Goal: Navigation & Orientation: Go to known website

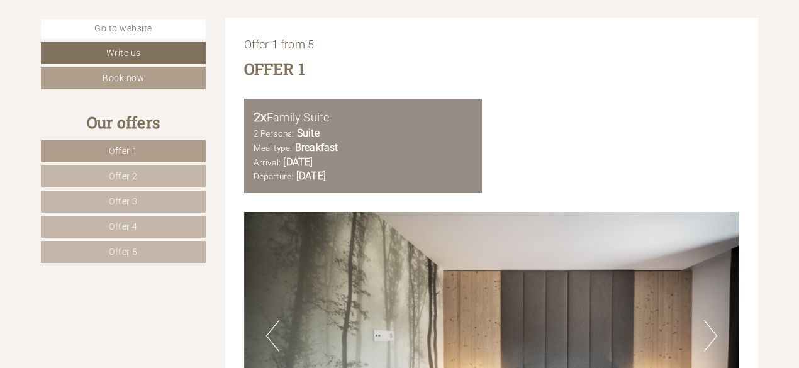
scroll to position [567, 0]
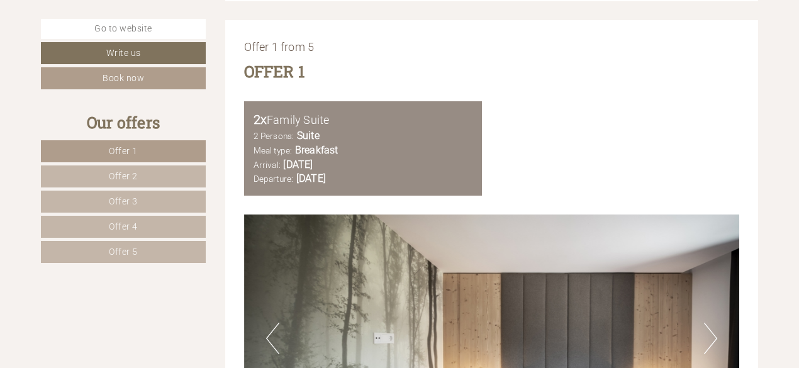
click at [128, 176] on span "Offer 2" at bounding box center [123, 176] width 29 height 10
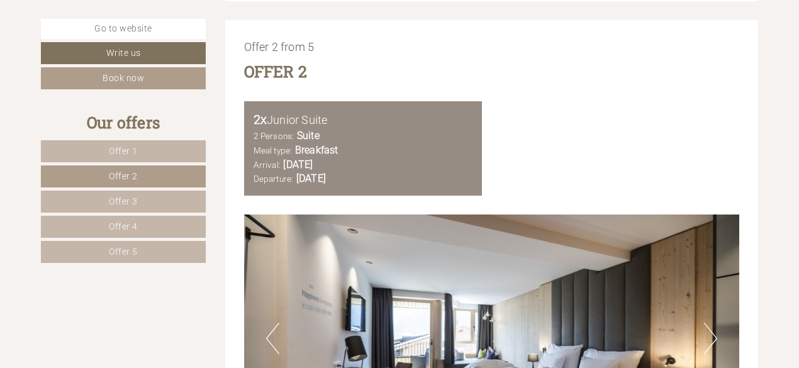
click at [127, 200] on span "Offer 3" at bounding box center [123, 201] width 29 height 10
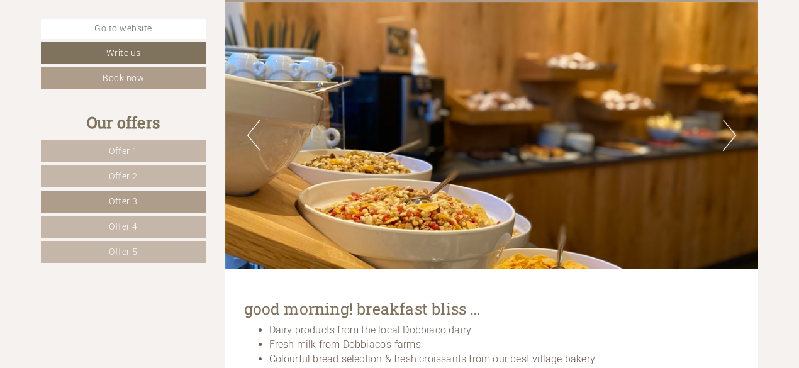
scroll to position [2034, 0]
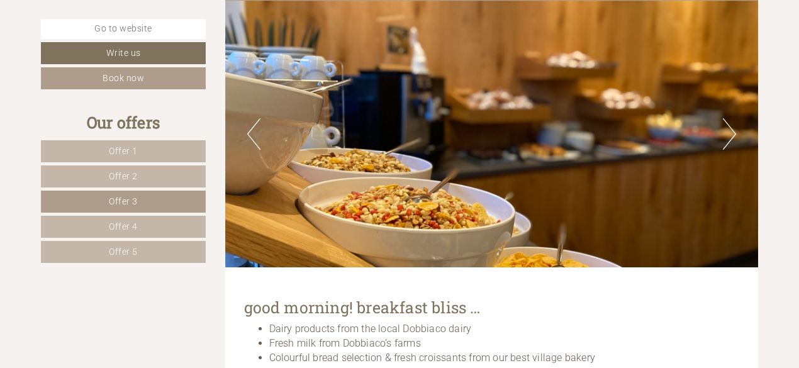
click at [731, 130] on button "Next" at bounding box center [729, 133] width 13 height 31
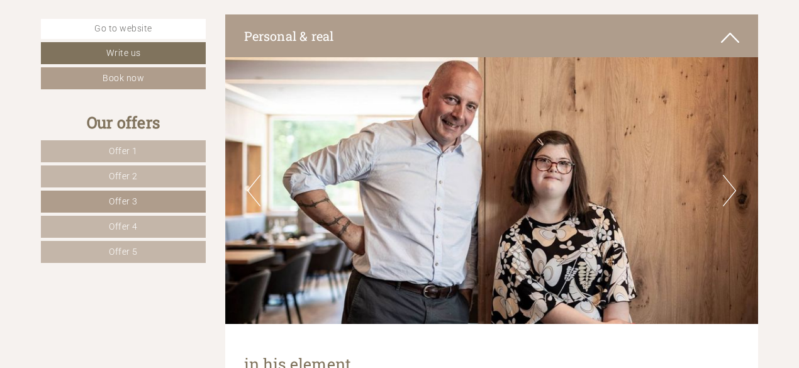
scroll to position [3734, 0]
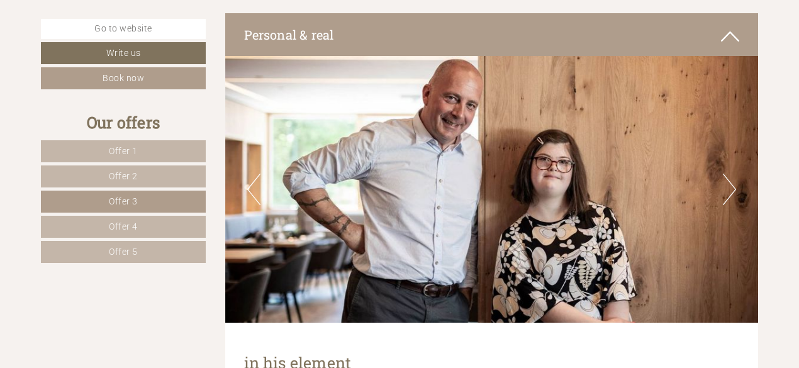
click at [732, 189] on button "Next" at bounding box center [729, 189] width 13 height 31
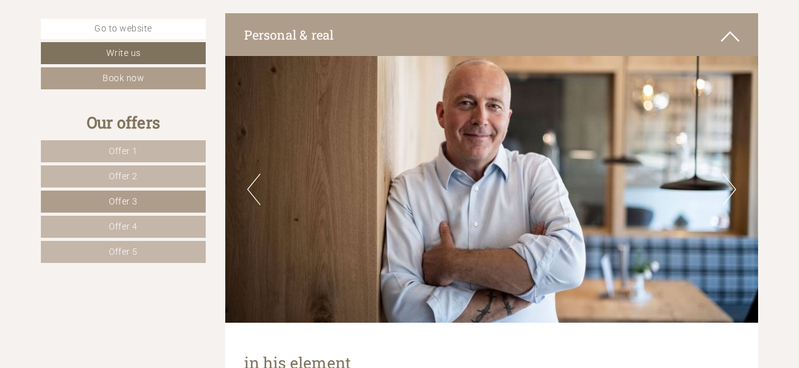
click at [732, 189] on button "Next" at bounding box center [729, 189] width 13 height 31
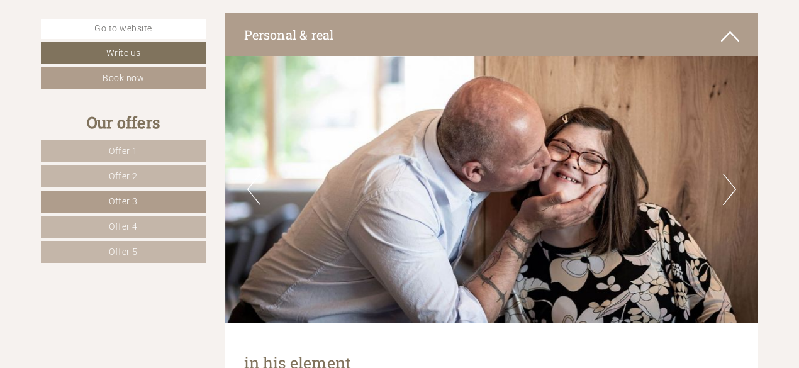
click at [732, 189] on button "Next" at bounding box center [729, 189] width 13 height 31
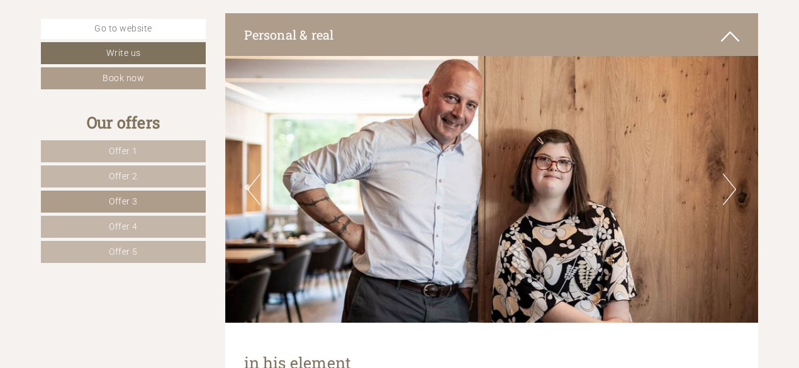
click at [732, 189] on button "Next" at bounding box center [729, 189] width 13 height 31
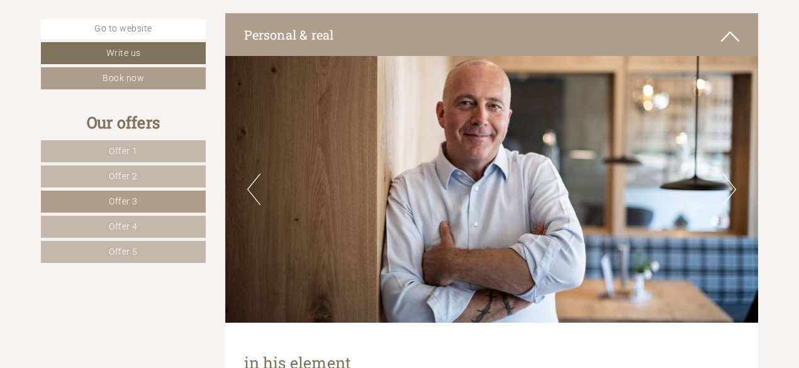
click at [732, 189] on button "Next" at bounding box center [729, 189] width 13 height 31
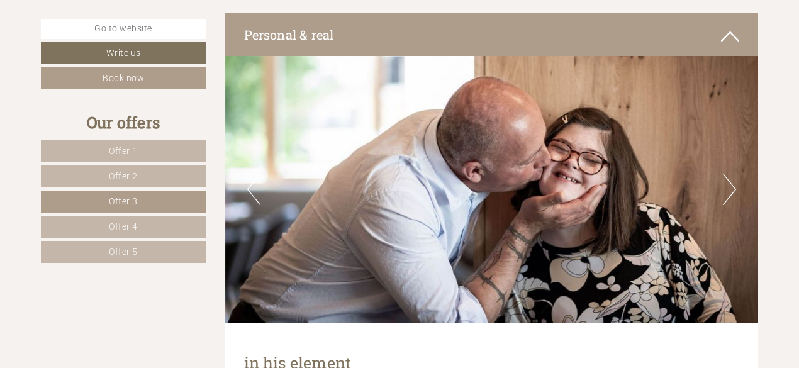
click at [732, 189] on button "Next" at bounding box center [729, 189] width 13 height 31
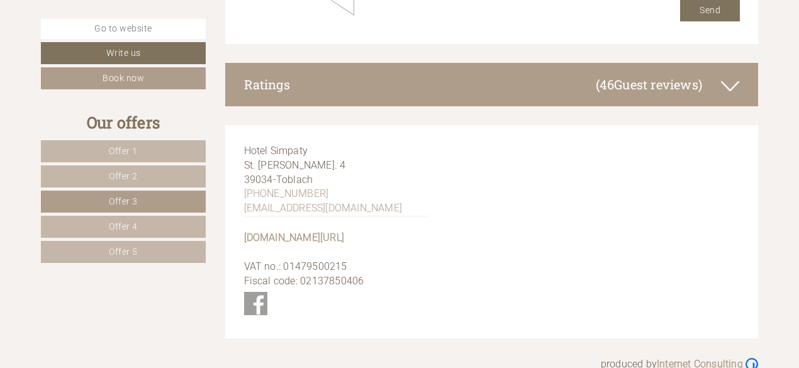
scroll to position [5170, 0]
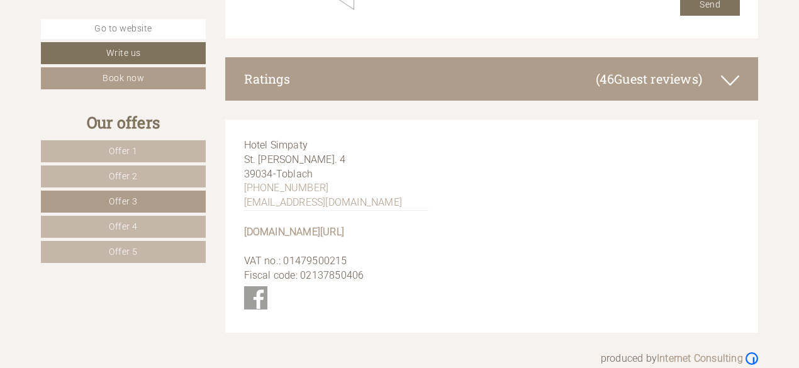
click at [122, 226] on span "Offer 4" at bounding box center [123, 227] width 29 height 10
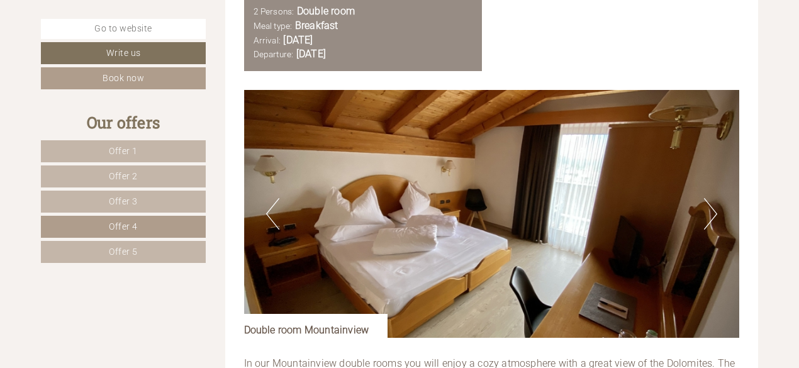
scroll to position [713, 0]
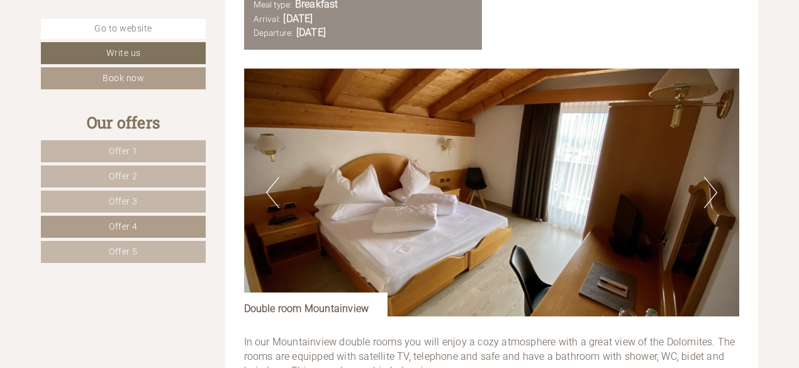
click at [118, 249] on span "Offer 5" at bounding box center [123, 252] width 29 height 10
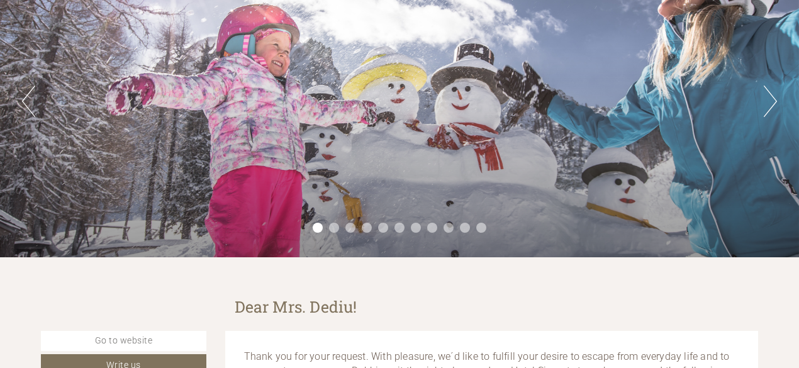
scroll to position [146, 0]
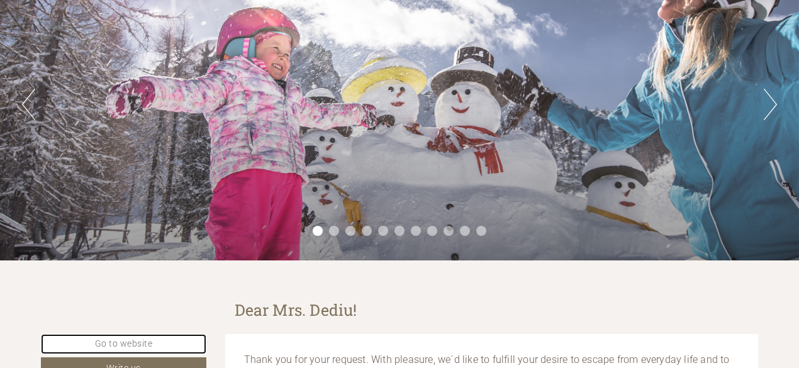
click at [130, 348] on link "Go to website" at bounding box center [124, 344] width 166 height 20
